Goal: Check status

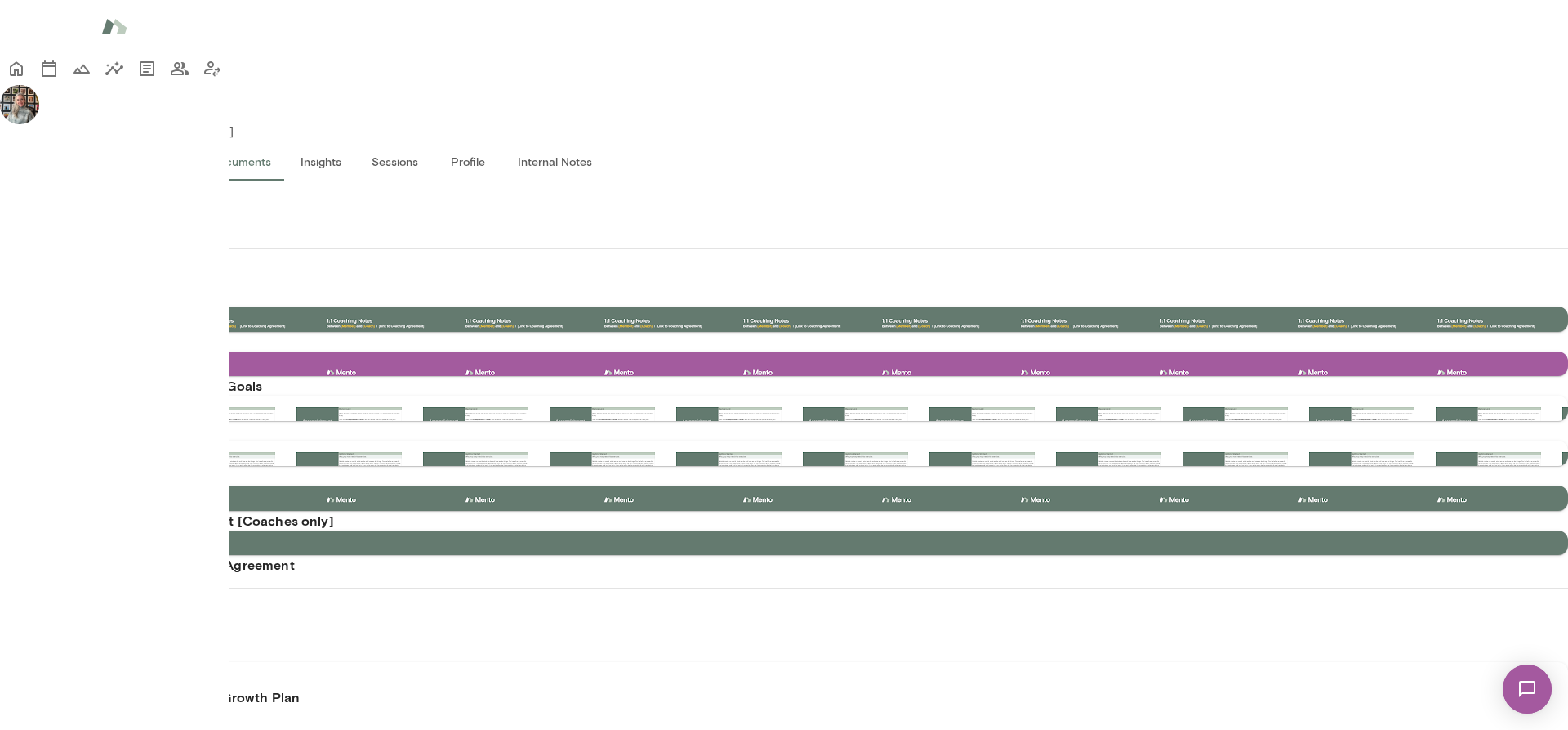
scroll to position [223, 0]
click at [170, 78] on icon "Members" at bounding box center [179, 69] width 20 height 20
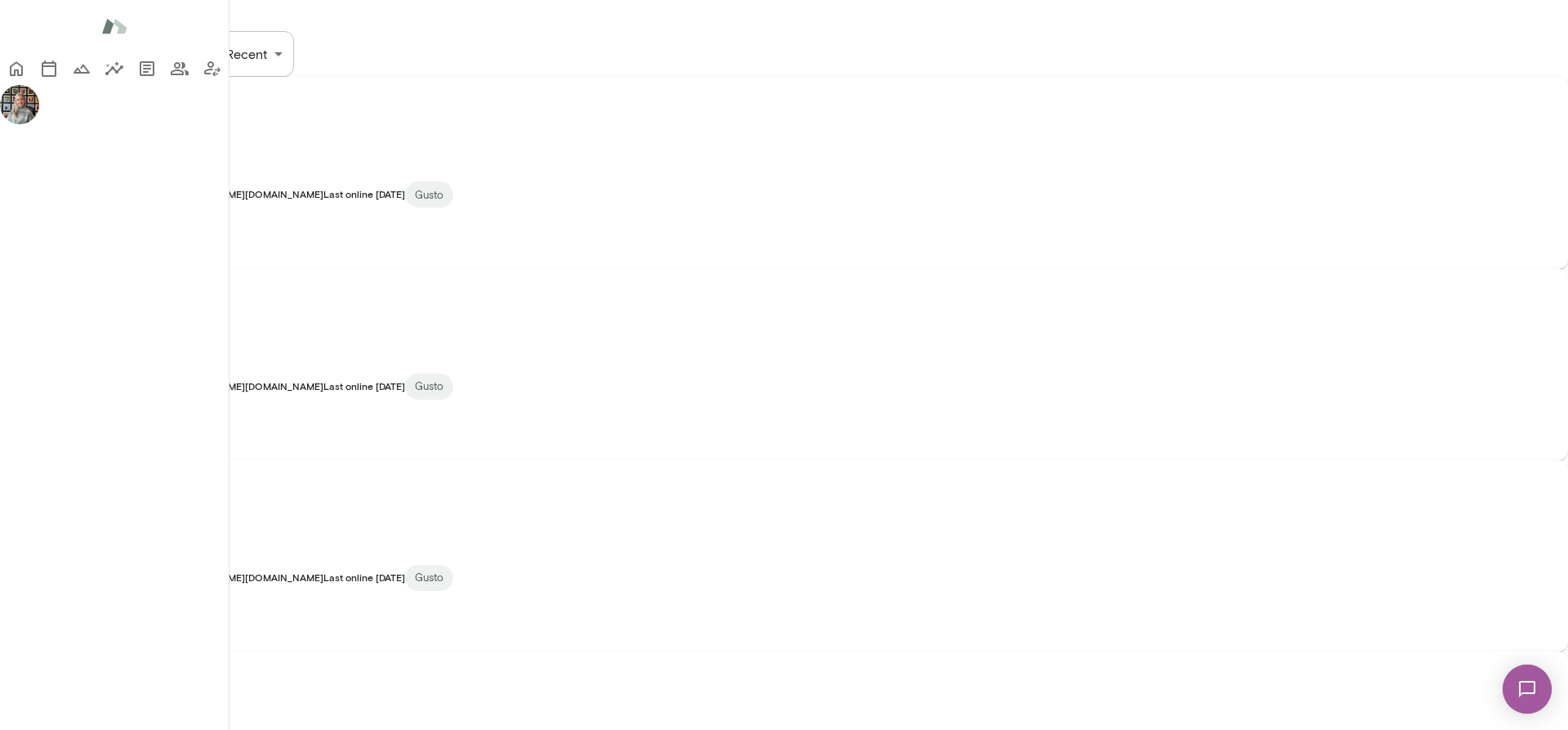
scroll to position [149, 0]
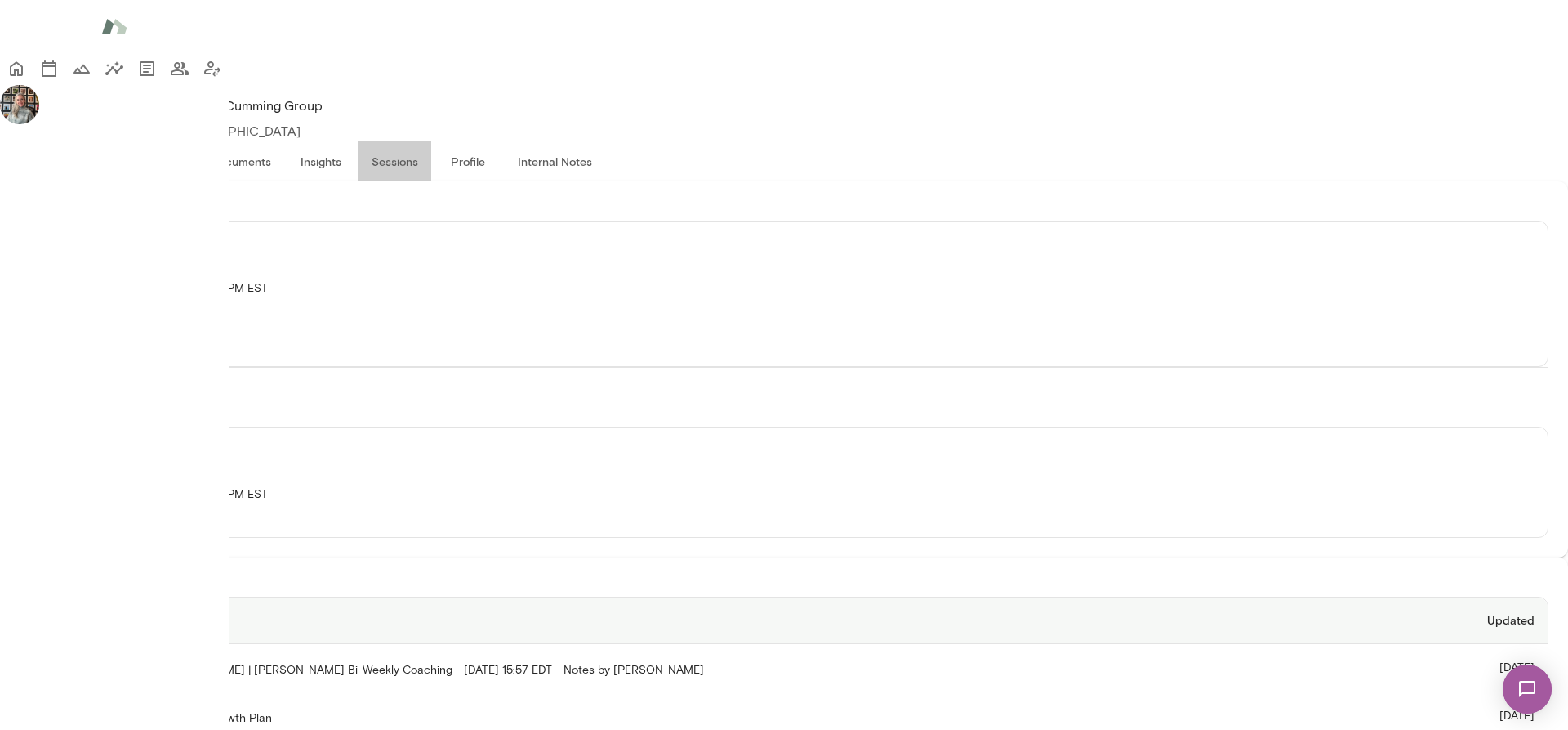
click at [431, 142] on button "Sessions" at bounding box center [395, 161] width 74 height 40
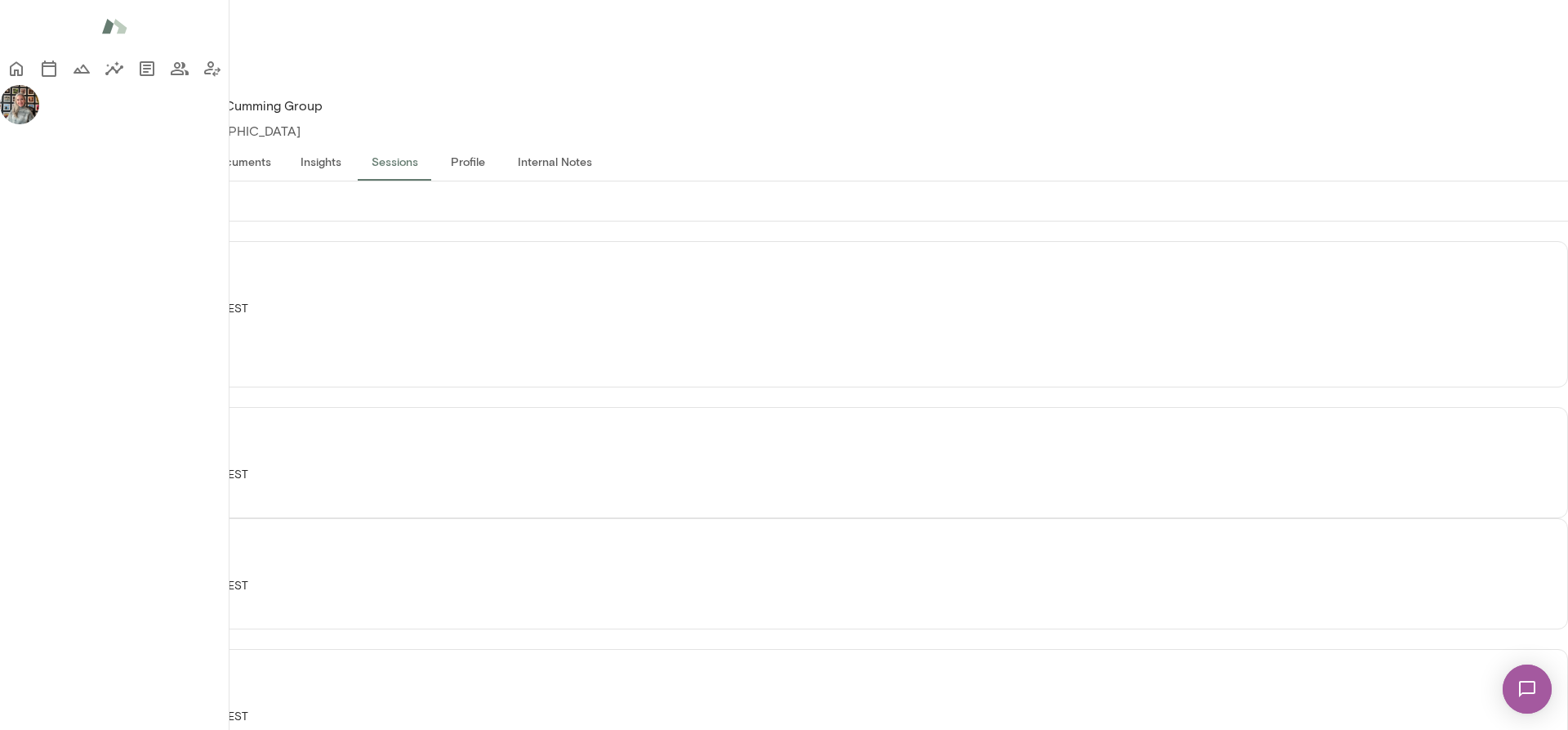
click at [154, 193] on button "Past" at bounding box center [117, 201] width 74 height 40
